Goal: Information Seeking & Learning: Learn about a topic

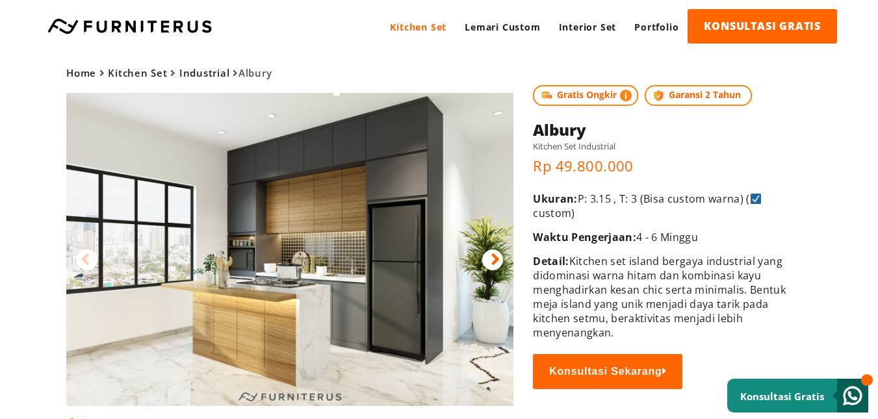
click at [496, 259] on icon at bounding box center [495, 259] width 9 height 19
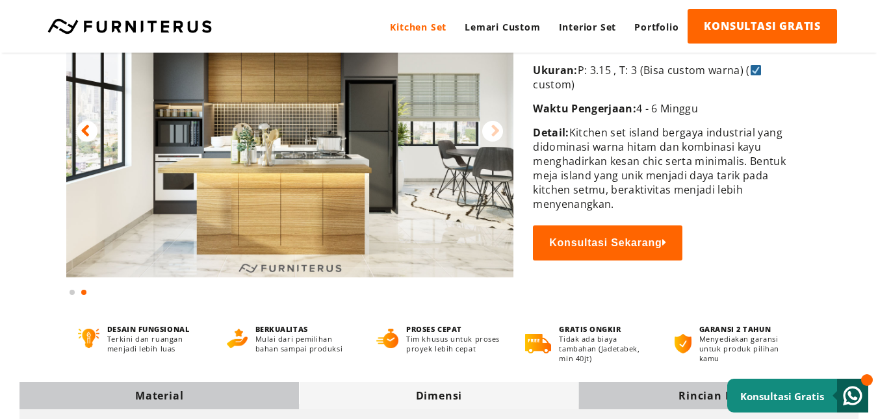
scroll to position [65, 0]
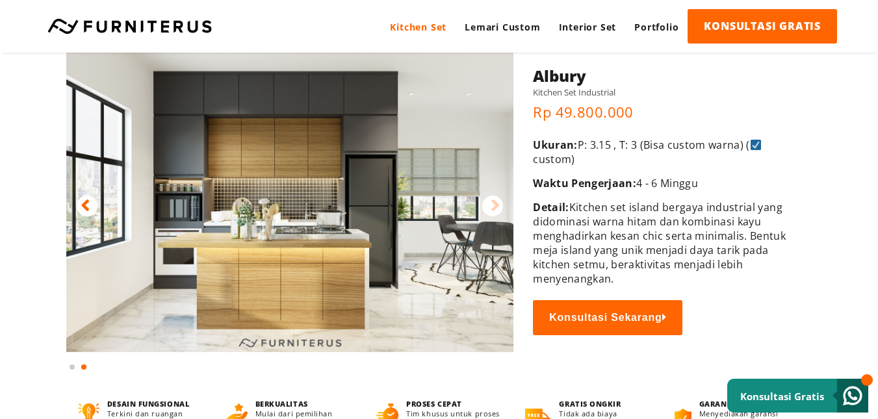
click at [81, 207] on icon at bounding box center [85, 205] width 9 height 19
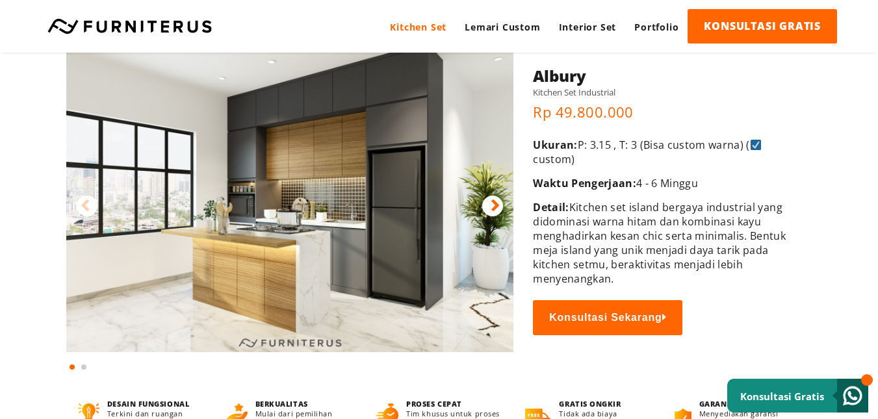
click at [499, 200] on icon at bounding box center [495, 205] width 9 height 19
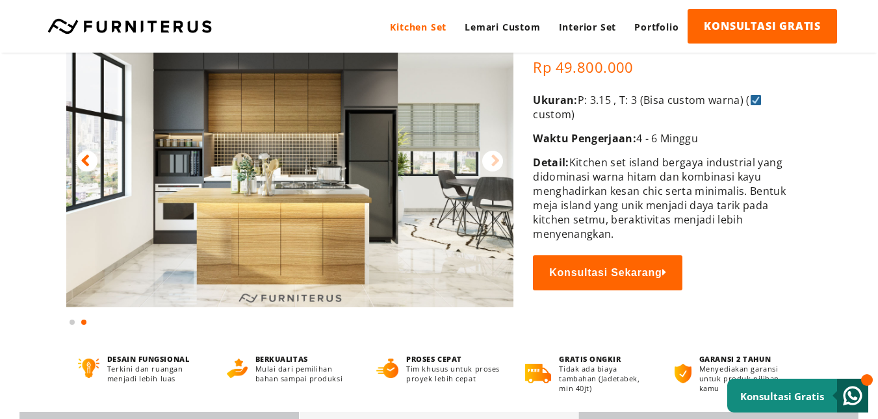
scroll to position [0, 0]
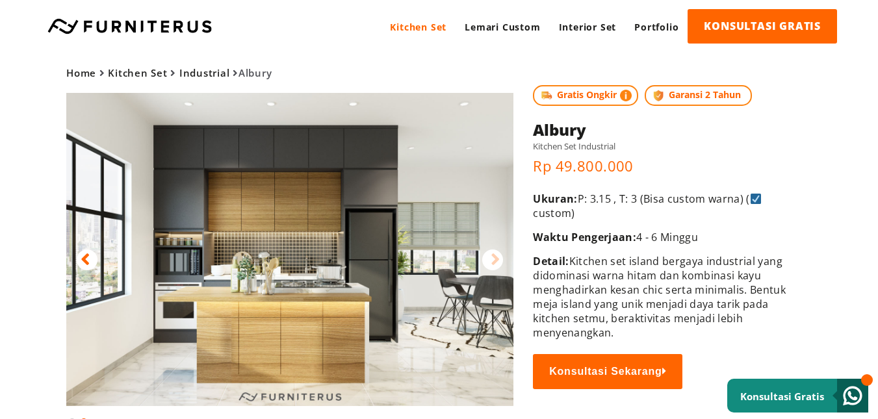
click at [379, 227] on img at bounding box center [289, 249] width 447 height 313
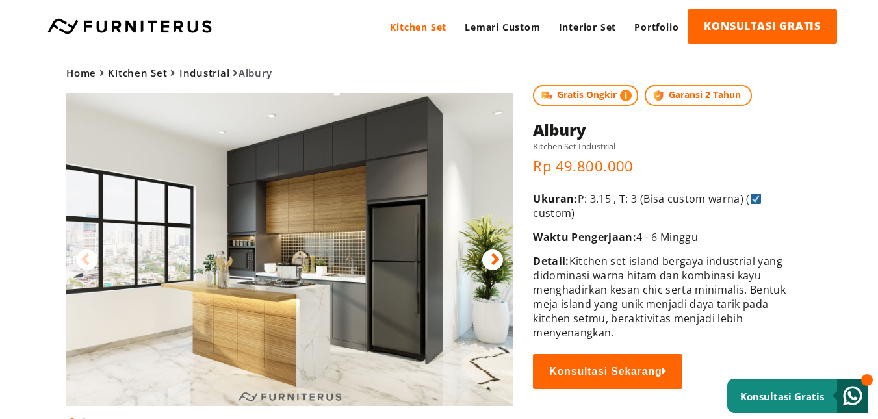
click at [301, 241] on img at bounding box center [289, 249] width 447 height 313
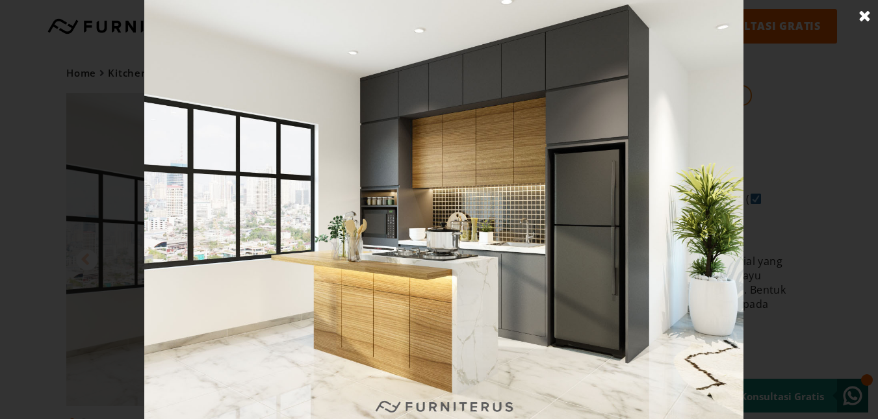
click at [278, 229] on img at bounding box center [443, 209] width 599 height 419
click at [697, 366] on img at bounding box center [443, 209] width 599 height 419
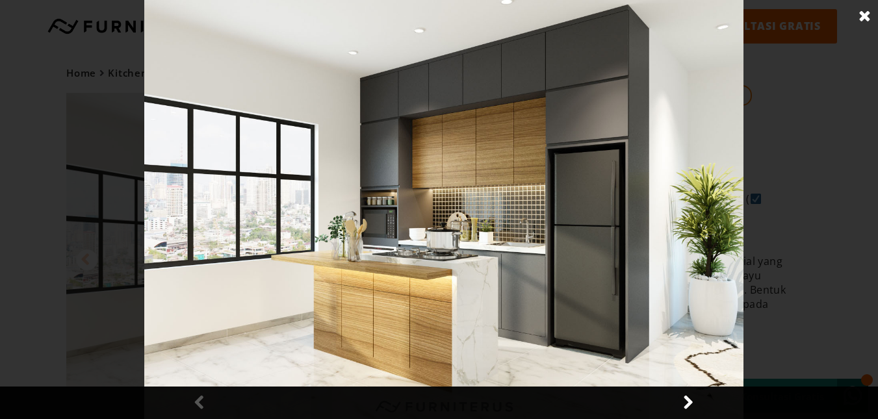
click at [694, 402] on link at bounding box center [687, 403] width 32 height 32
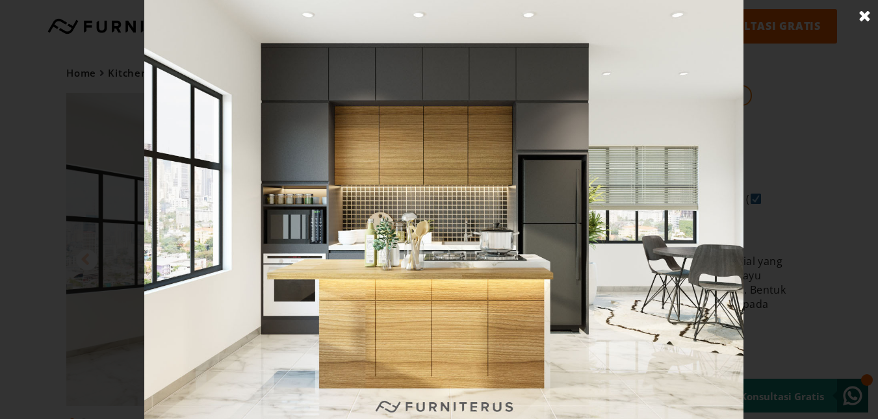
click at [858, 16] on link at bounding box center [865, 16] width 32 height 32
click at [861, 19] on div "Kitchen Set Lemari Custom Interior Set Portfolio KONSULTASI GRATIS Kitchen Set …" at bounding box center [439, 26] width 878 height 53
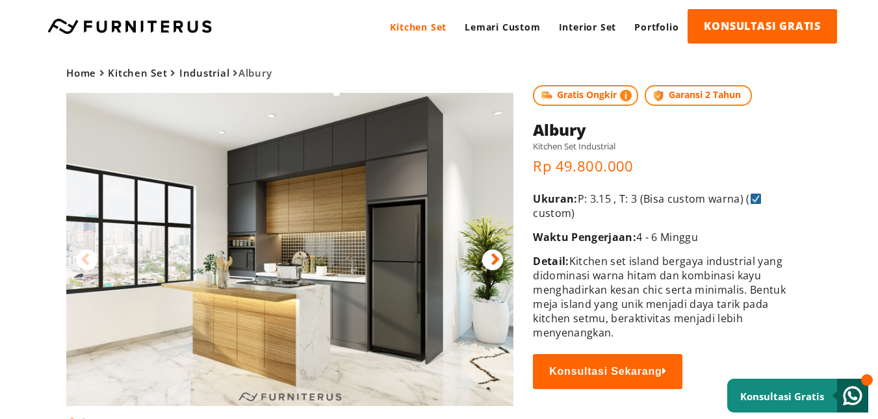
click at [859, 6] on div "Kitchen Set Lemari Custom Interior Set Portfolio KONSULTASI GRATIS Kitchen Set …" at bounding box center [439, 26] width 878 height 53
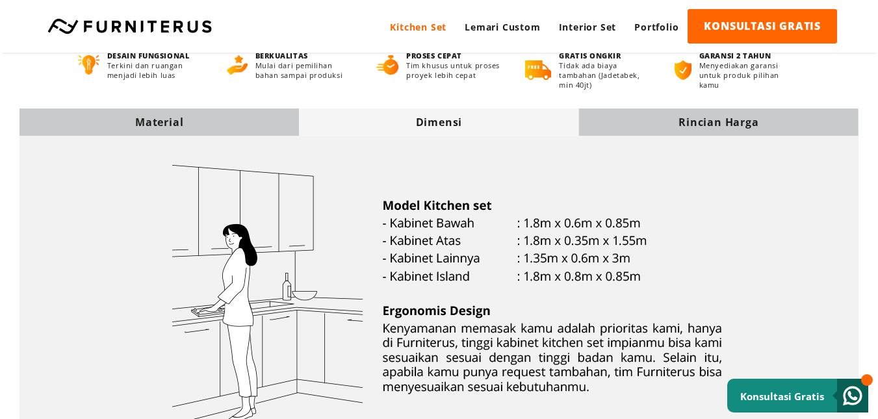
scroll to position [390, 0]
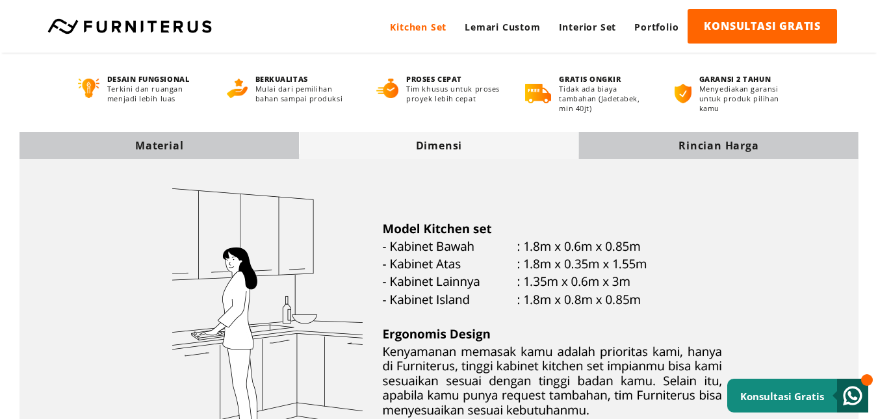
click at [711, 146] on div "Rincian Harga" at bounding box center [718, 145] width 279 height 14
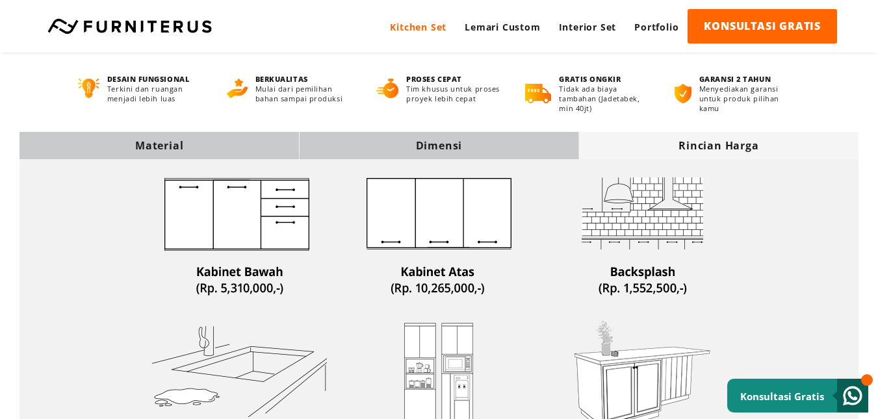
click at [196, 145] on div "Material" at bounding box center [158, 145] width 279 height 14
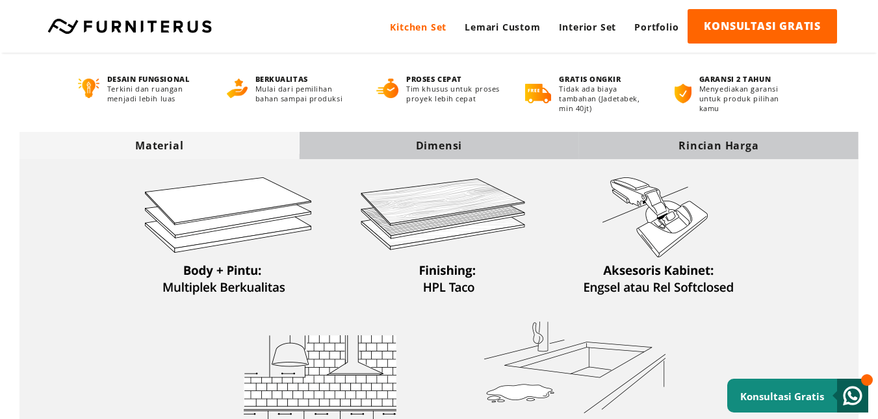
click at [655, 136] on div "Rincian Harga" at bounding box center [718, 145] width 279 height 27
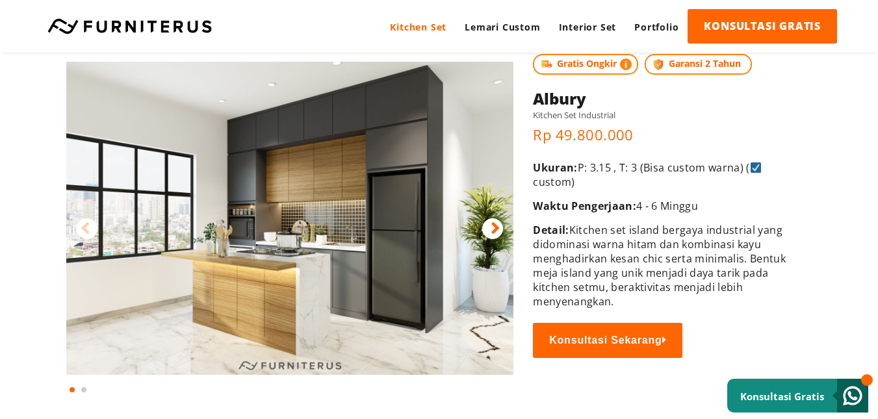
scroll to position [65, 0]
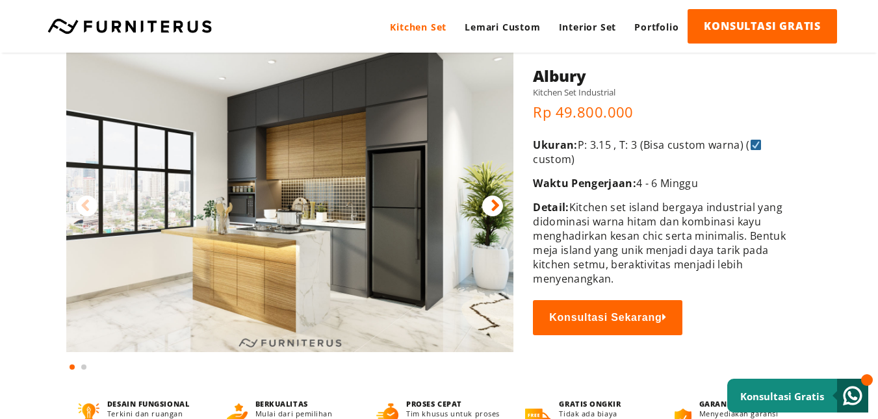
click at [500, 208] on div at bounding box center [492, 206] width 21 height 21
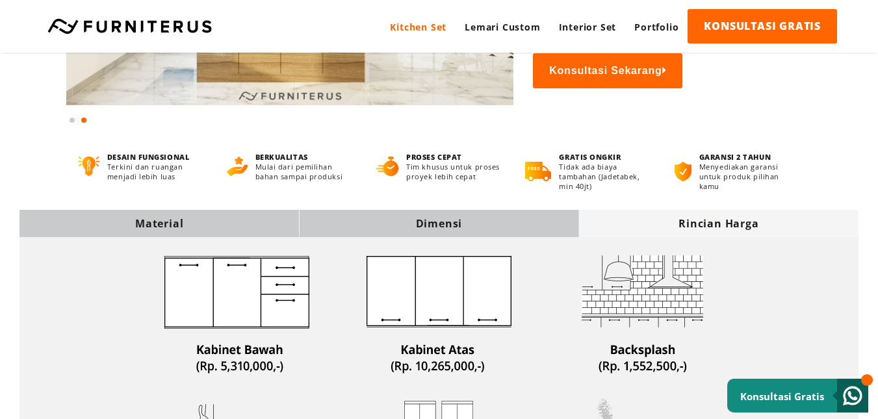
scroll to position [325, 0]
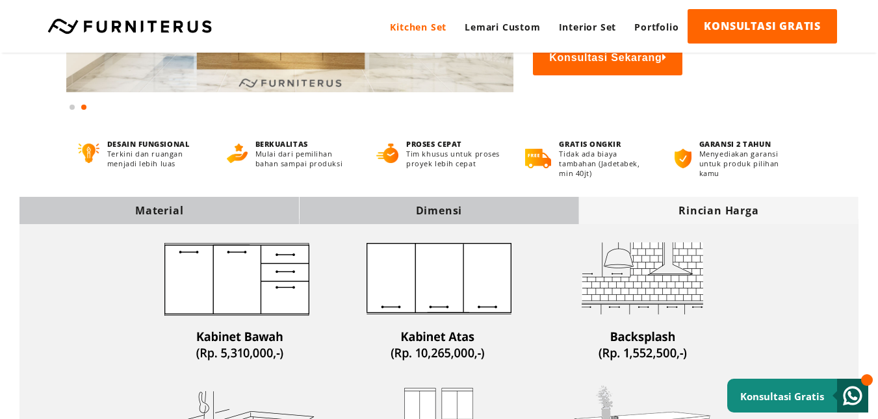
click at [456, 207] on div "Dimensi" at bounding box center [438, 210] width 279 height 14
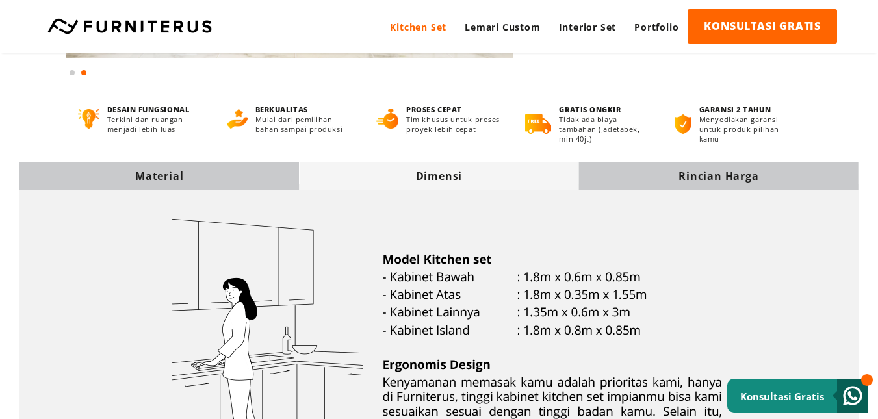
scroll to position [390, 0]
